Goal: Find specific page/section: Find specific page/section

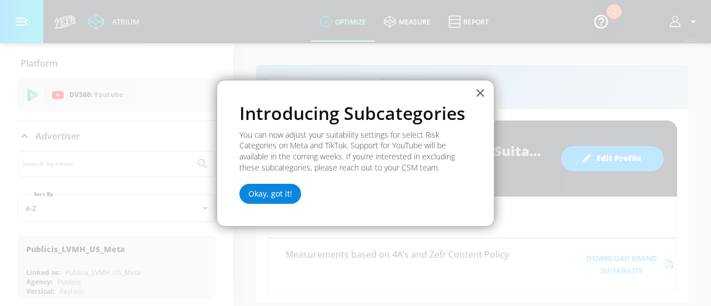
click at [278, 193] on button "Okay, got it!" at bounding box center [270, 194] width 62 height 20
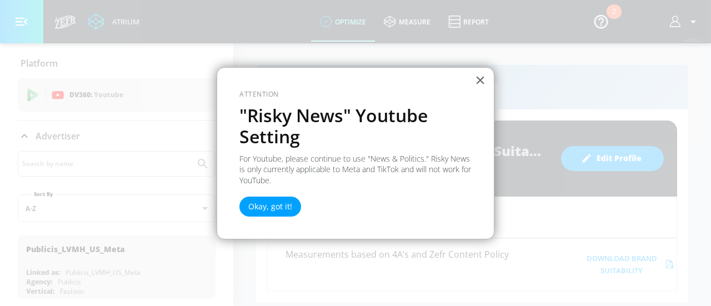
click at [470, 84] on div "× Attention "Risky News" Youtube Setting For Youtube, please continue to use "N…" at bounding box center [356, 153] width 278 height 172
click at [478, 81] on button "×" at bounding box center [480, 80] width 11 height 18
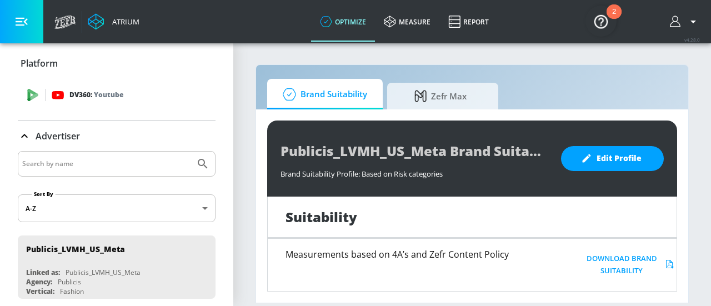
scroll to position [1, 0]
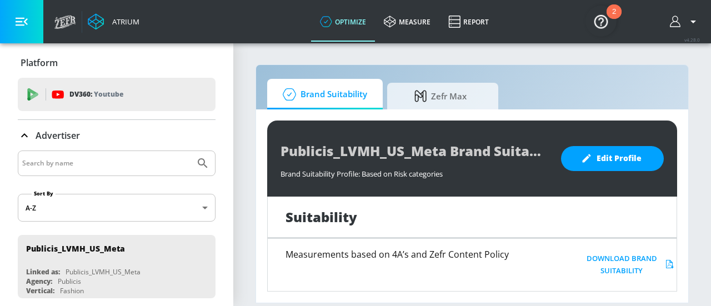
click at [34, 66] on p "Platform" at bounding box center [39, 63] width 37 height 12
click at [22, 23] on icon "button" at bounding box center [22, 22] width 12 height 12
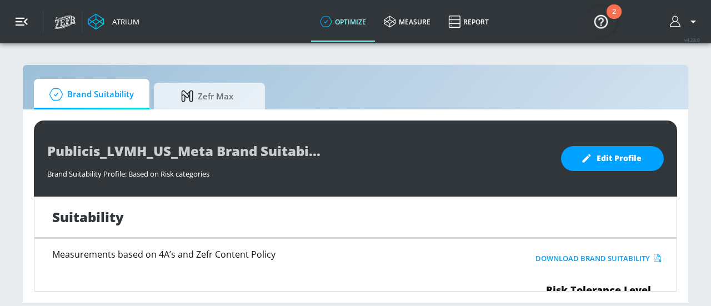
click at [22, 23] on icon "button" at bounding box center [22, 22] width 12 height 12
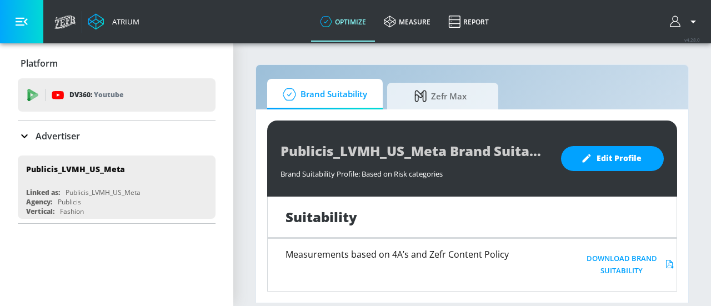
click at [24, 21] on icon "button" at bounding box center [22, 22] width 12 height 12
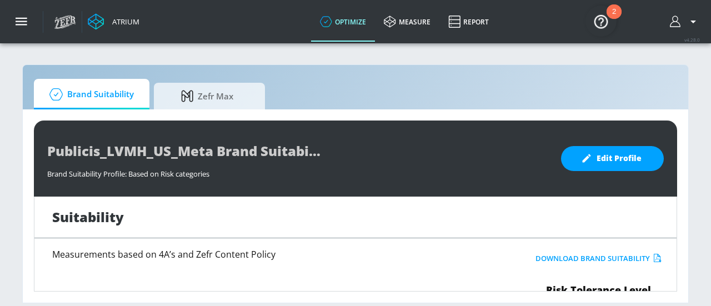
click at [108, 89] on span "Brand Suitability" at bounding box center [89, 94] width 89 height 27
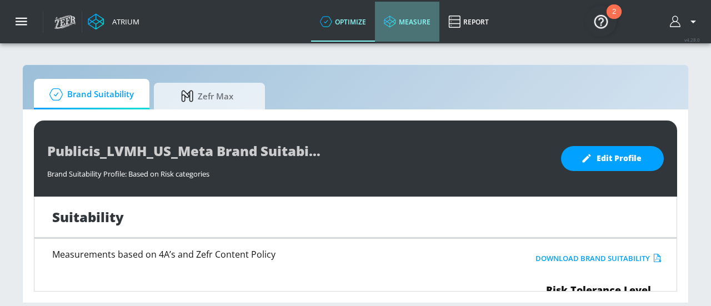
click at [406, 22] on link "measure" at bounding box center [407, 22] width 64 height 40
